Goal: Task Accomplishment & Management: Use online tool/utility

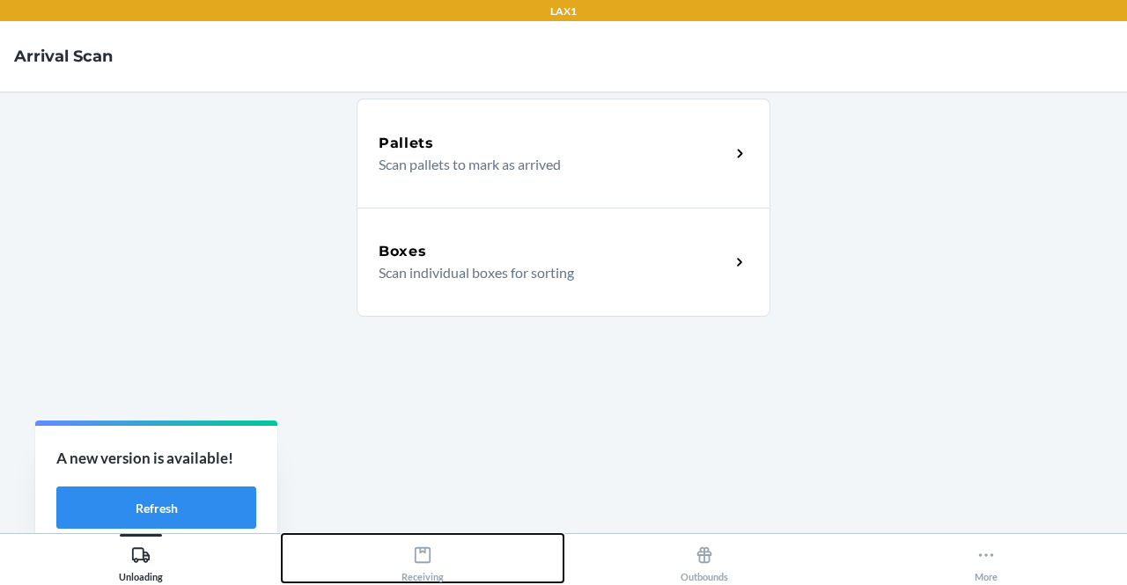
click at [417, 547] on icon at bounding box center [422, 555] width 19 height 19
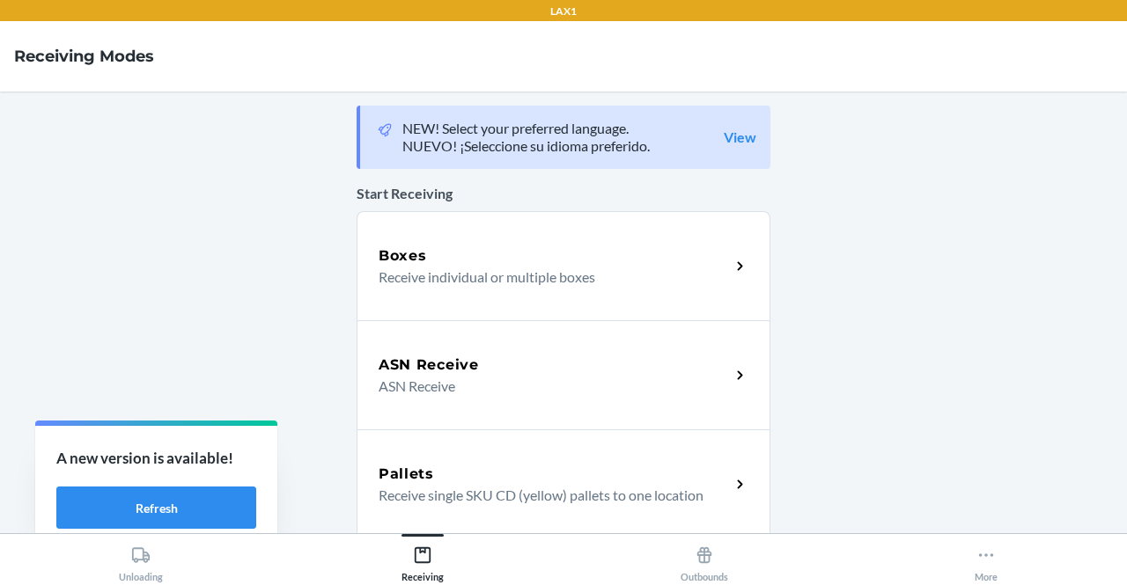
click at [512, 273] on p "Receive individual or multiple boxes" at bounding box center [547, 277] width 337 height 21
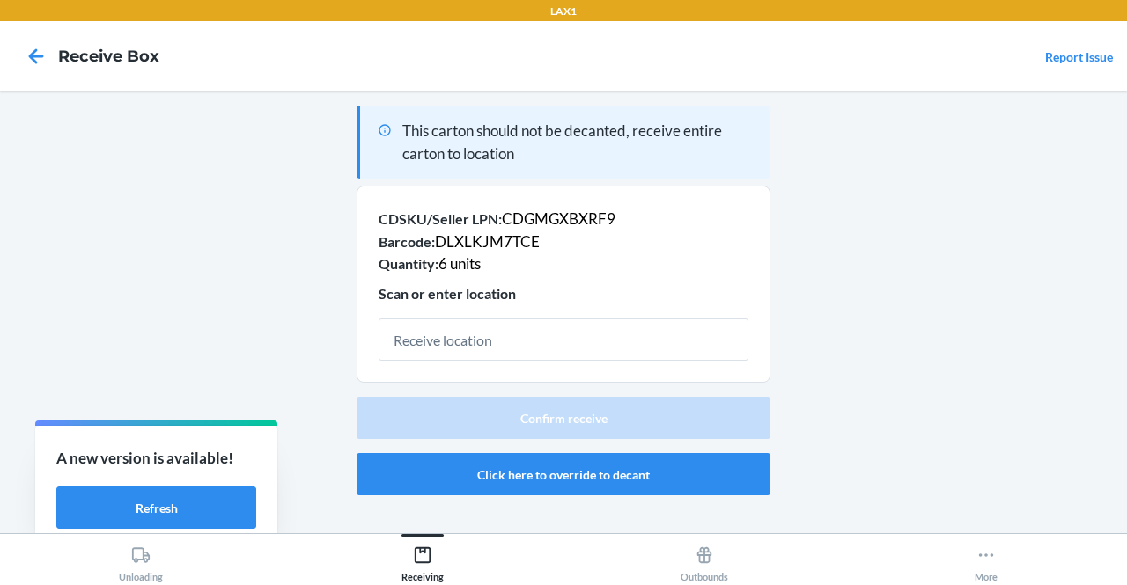
click at [507, 347] on input "text" at bounding box center [564, 340] width 370 height 42
click at [552, 467] on button "Click here to override to decant" at bounding box center [564, 474] width 414 height 42
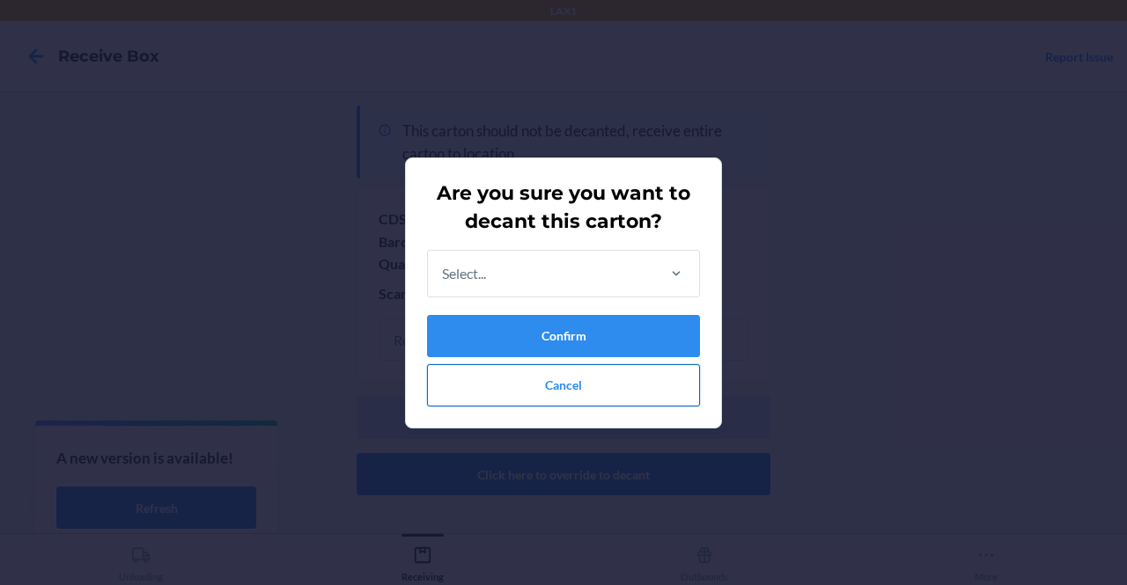
click at [561, 375] on button "Cancel" at bounding box center [563, 385] width 273 height 42
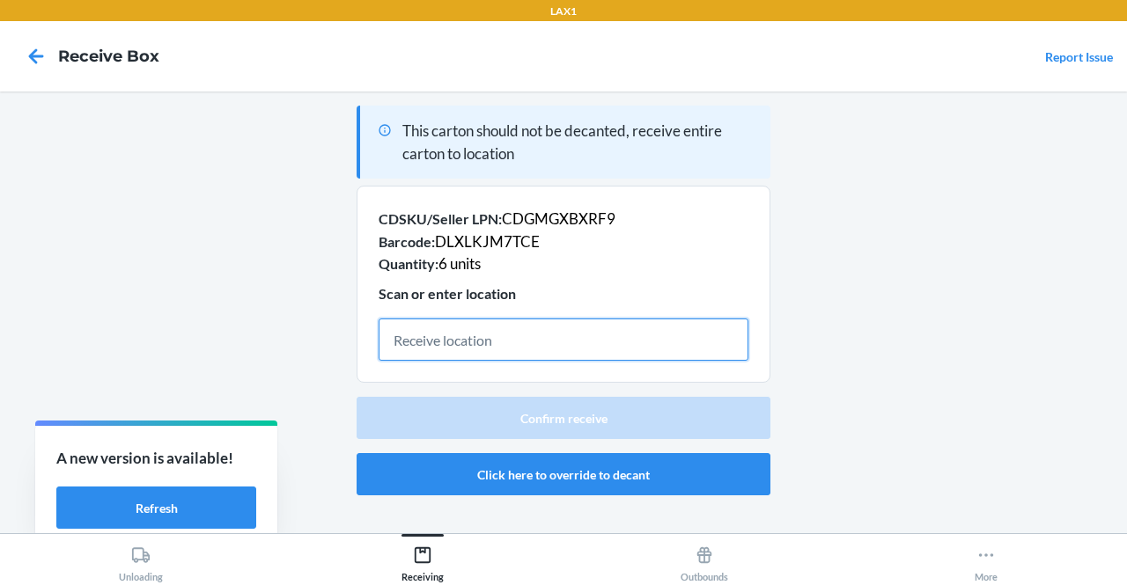
click at [518, 330] on input "text" at bounding box center [564, 340] width 370 height 42
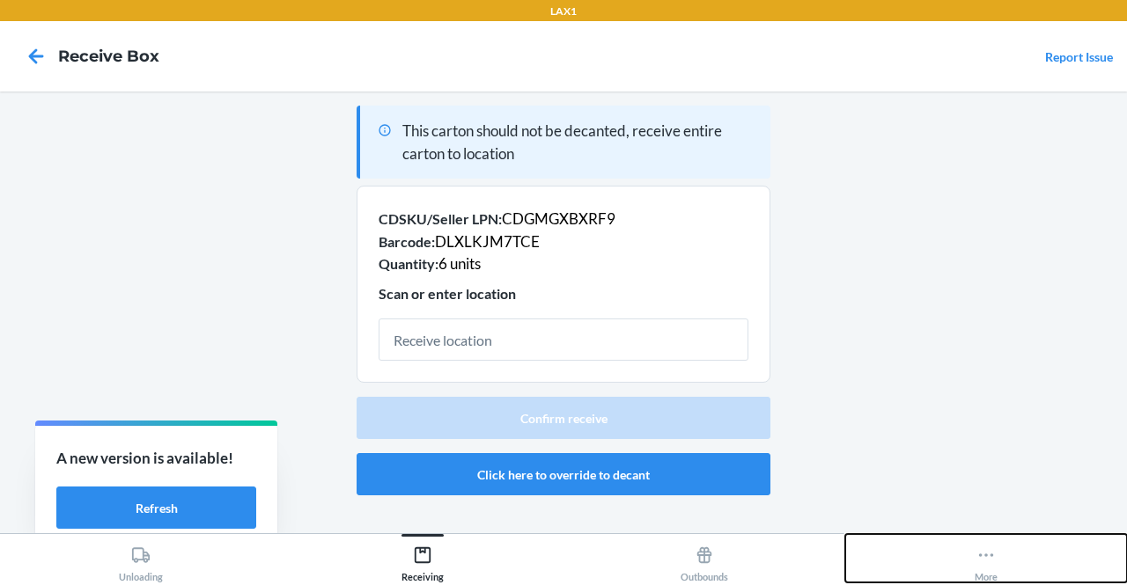
click at [992, 556] on icon at bounding box center [986, 556] width 15 height 4
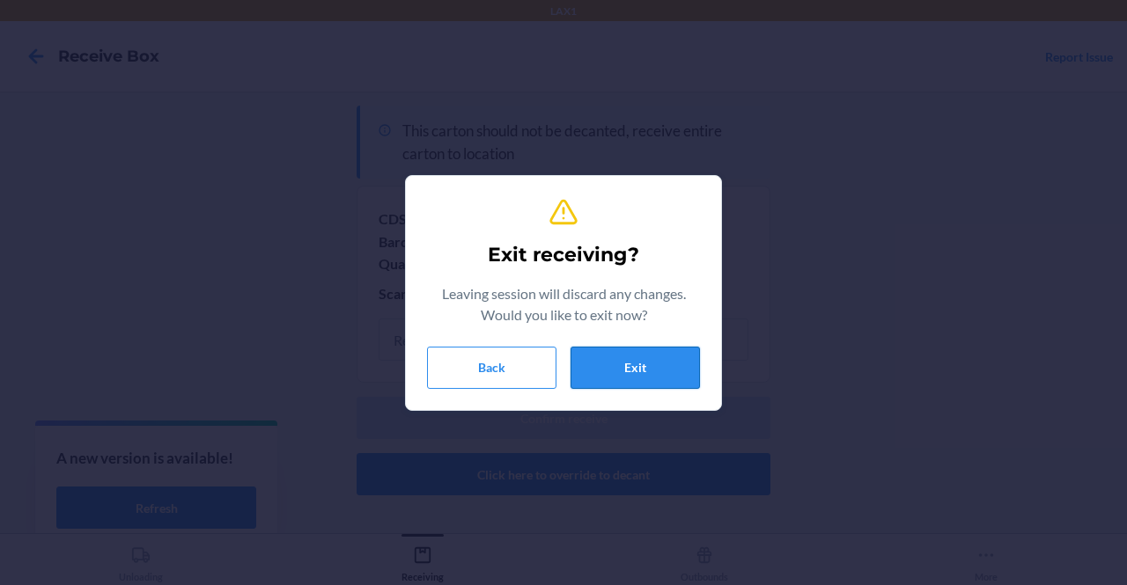
click at [667, 368] on button "Exit" at bounding box center [634, 368] width 129 height 42
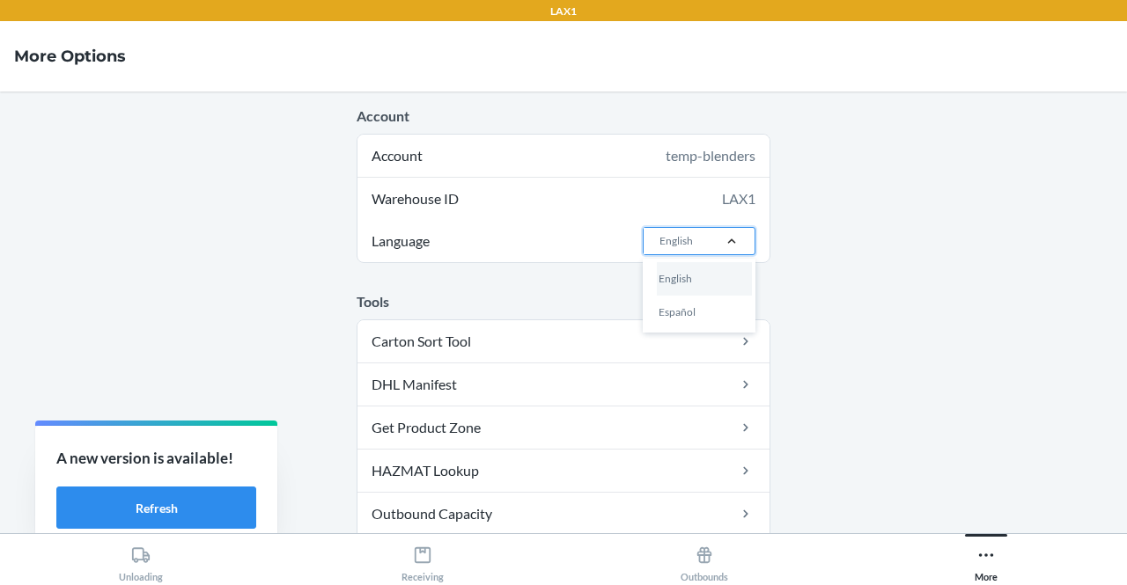
click at [712, 238] on div at bounding box center [732, 241] width 46 height 18
click at [659, 238] on input "Language option English focused, 1 of 2. 2 results available. Use Up and Down t…" at bounding box center [659, 241] width 2 height 16
click at [671, 317] on div "Español" at bounding box center [704, 312] width 95 height 33
click at [659, 249] on input "Language option Español focused, 2 of 2. 2 results available. Use Up and Down t…" at bounding box center [659, 241] width 2 height 16
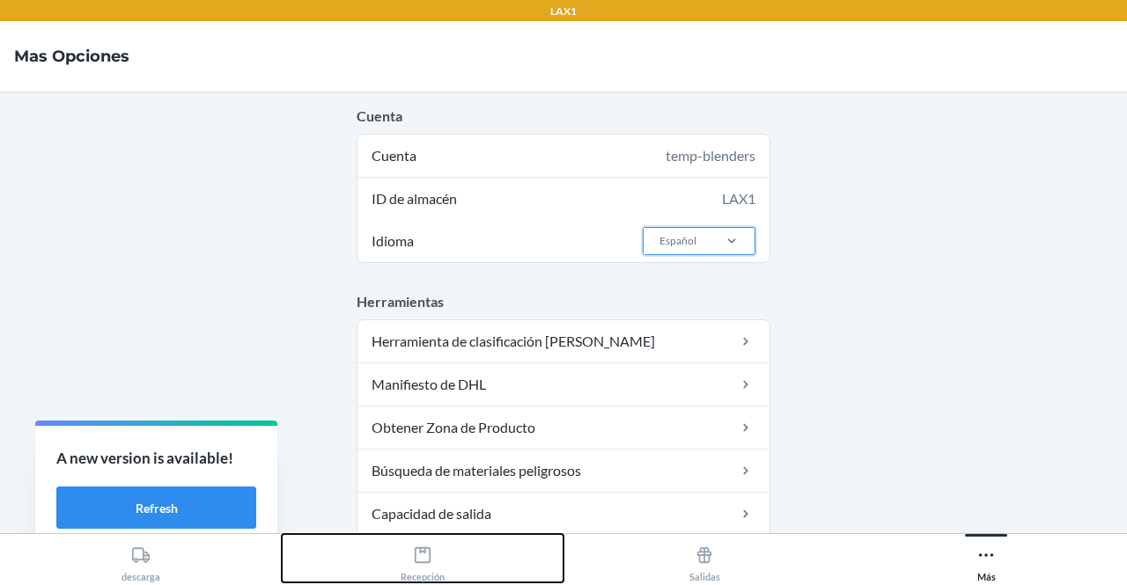
click at [412, 563] on div "Recepción" at bounding box center [423, 561] width 44 height 44
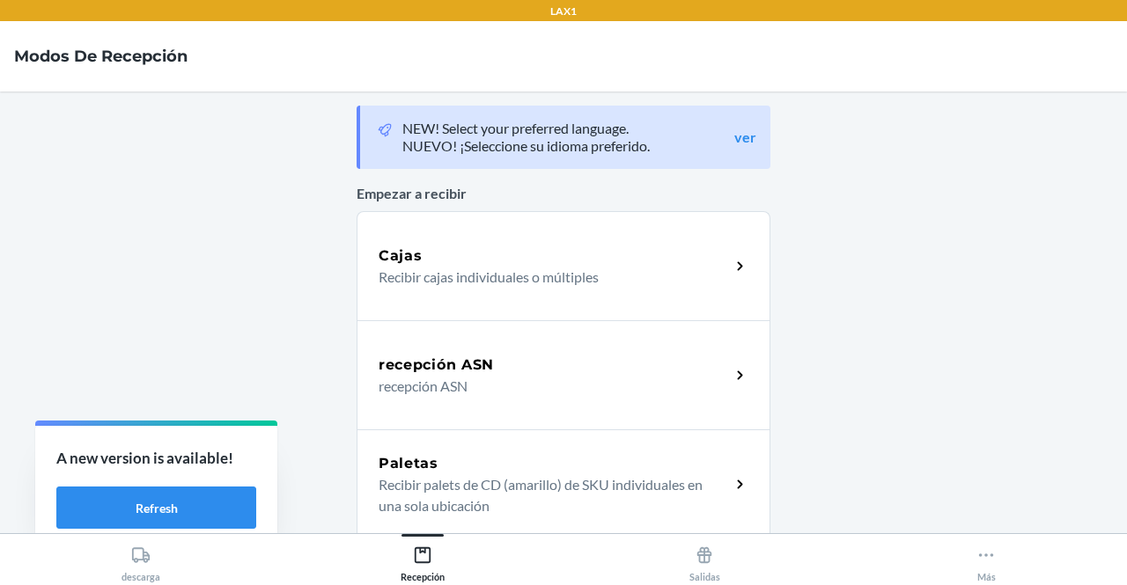
click at [412, 250] on h5 "Cajas" at bounding box center [401, 256] width 44 height 21
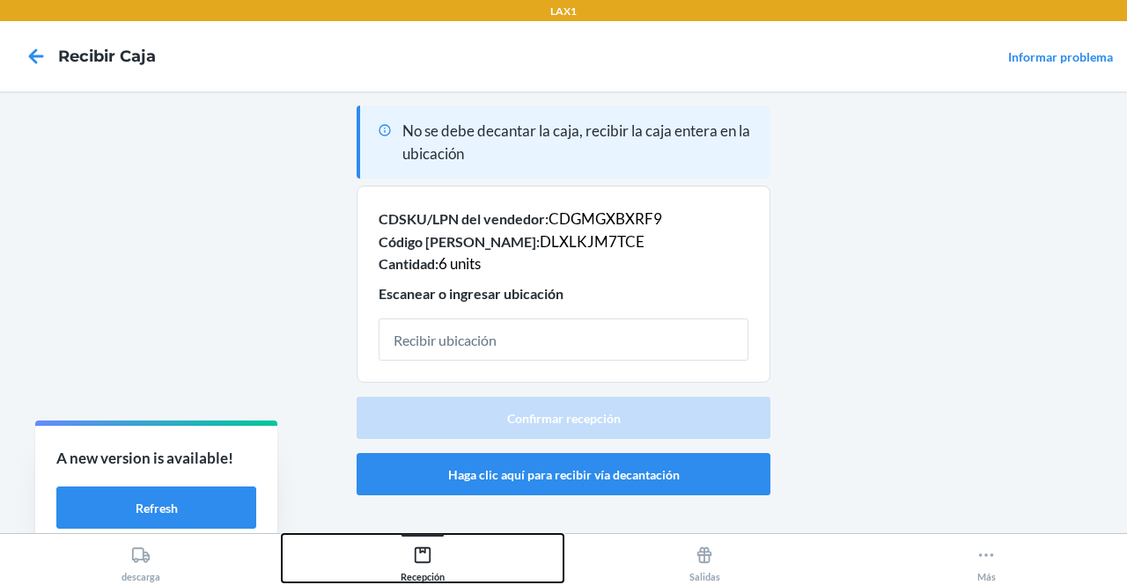
click at [426, 552] on icon at bounding box center [422, 555] width 19 height 19
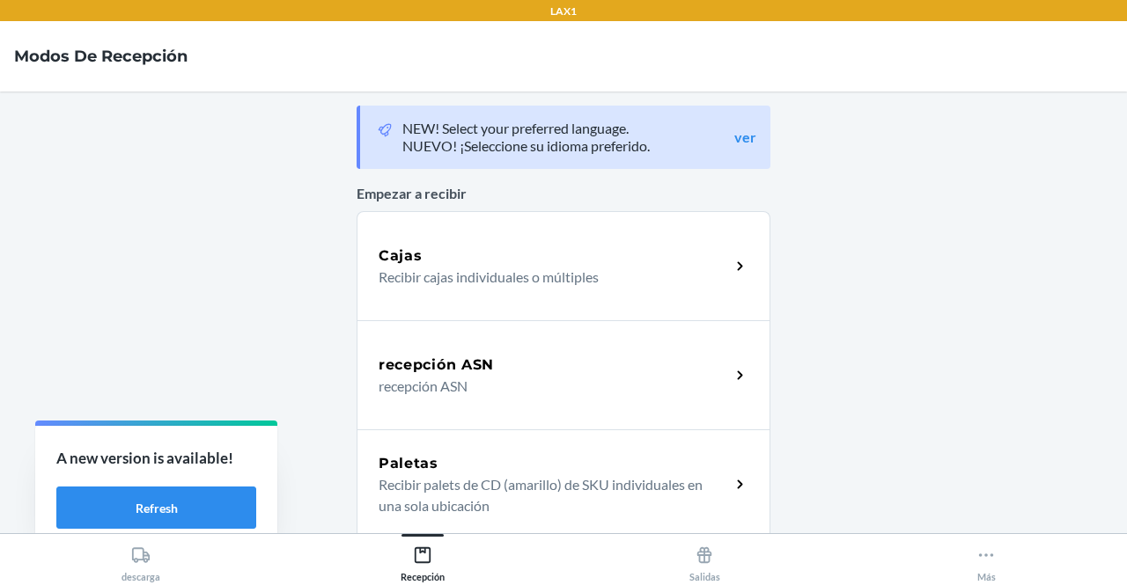
click at [406, 288] on div "Cajas Recibir cajas individuales o múltiples" at bounding box center [564, 265] width 414 height 109
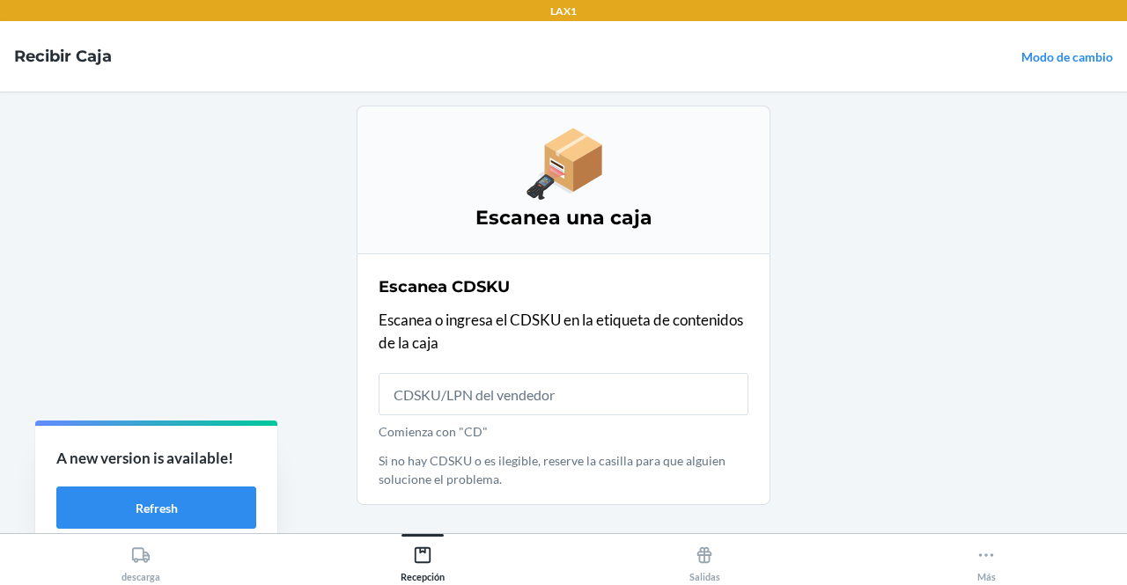
click at [1100, 414] on main "Escanea una caja Escanea CDSKU Escanea o ingresa el CDSKU en la etiqueta de con…" at bounding box center [563, 313] width 1127 height 442
click at [636, 394] on input "Comienza con "CD"" at bounding box center [564, 394] width 370 height 42
click at [786, 328] on main "Escanea una caja Escanea CDSKU Escanea o ingresa el CDSKU en la etiqueta de con…" at bounding box center [563, 313] width 1127 height 442
click at [497, 404] on input "Comienza con "CD"" at bounding box center [564, 394] width 370 height 42
click at [518, 405] on input "Comienza con "CD"" at bounding box center [564, 394] width 370 height 42
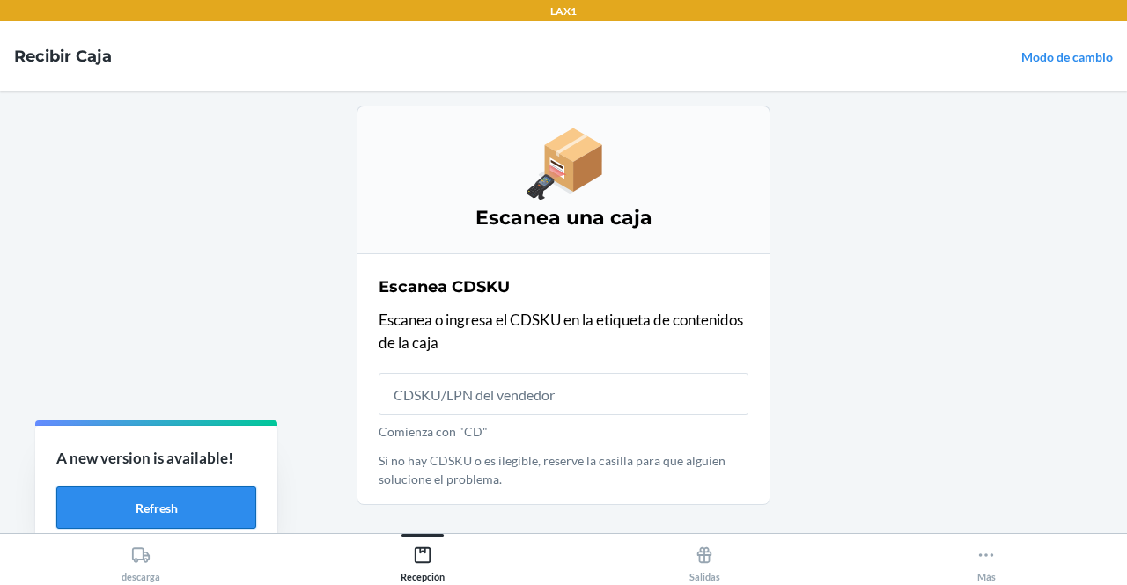
click at [100, 509] on button "Refresh" at bounding box center [156, 508] width 200 height 42
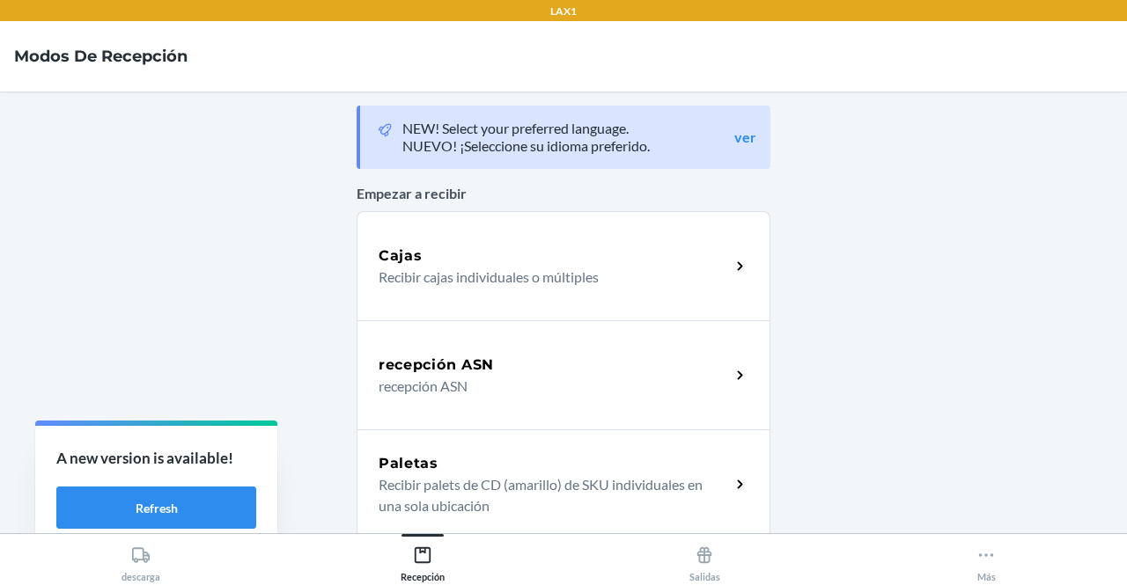
click at [386, 257] on h5 "Cajas" at bounding box center [401, 256] width 44 height 21
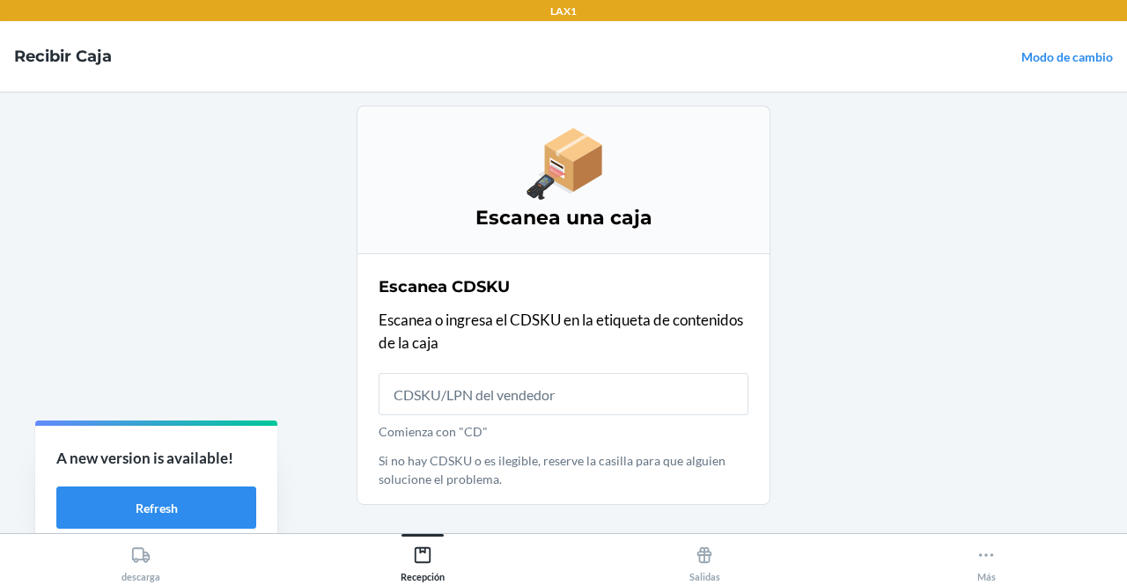
click at [555, 396] on input "Comienza con "CD"" at bounding box center [564, 394] width 370 height 42
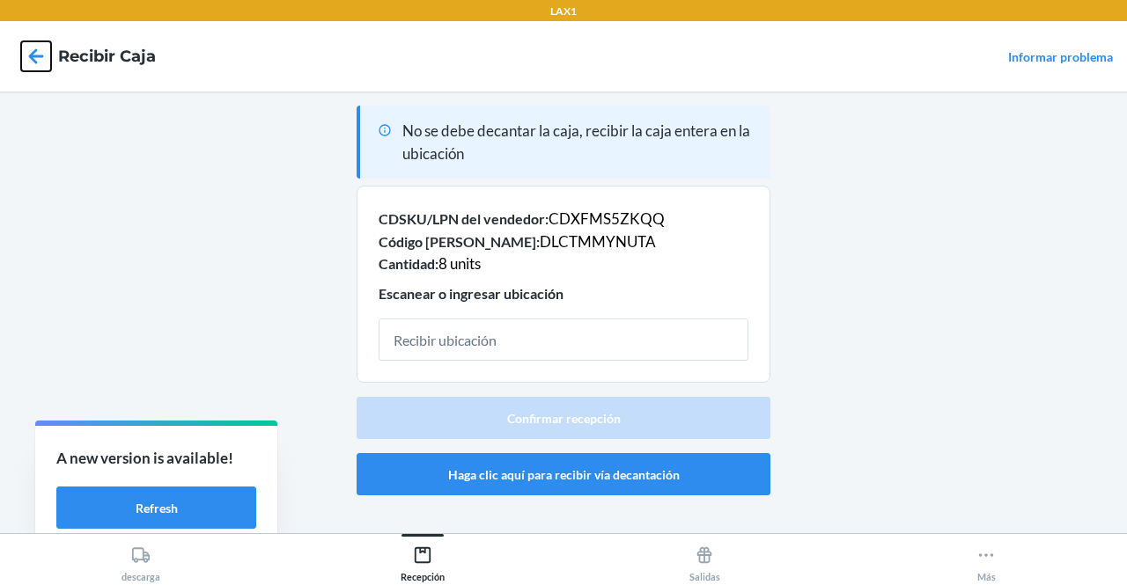
click at [38, 55] on icon at bounding box center [36, 55] width 15 height 15
type input "S-177-6-F1"
type input "S-177-8-F1"
type input "S-177-8-F3"
